Goal: Information Seeking & Learning: Find contact information

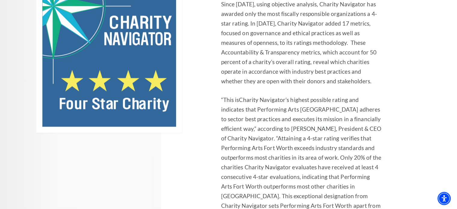
scroll to position [1500, 0]
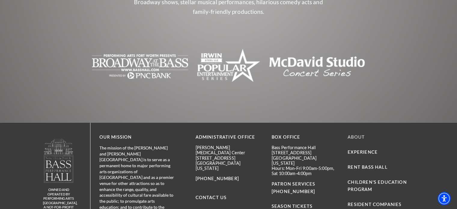
click at [362, 134] on link "About" at bounding box center [355, 136] width 17 height 5
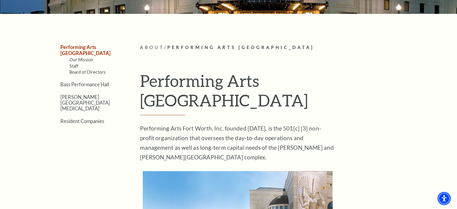
scroll to position [117, 0]
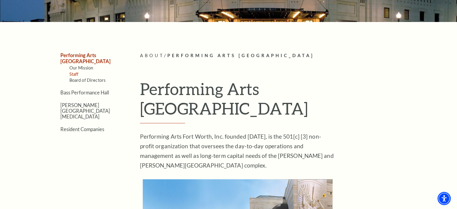
click at [73, 71] on link "Staff" at bounding box center [73, 73] width 9 height 5
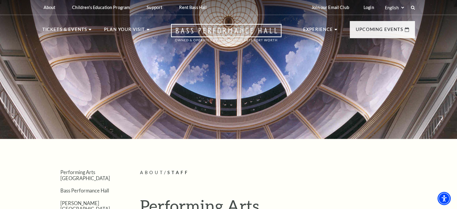
drag, startPoint x: 0, startPoint y: 0, endPoint x: 432, endPoint y: -36, distance: 433.7
click at [432, 0] on html "Skip to main content Enable accessibility for low vision Open the accessibility…" at bounding box center [228, 104] width 457 height 209
